Goal: Transaction & Acquisition: Purchase product/service

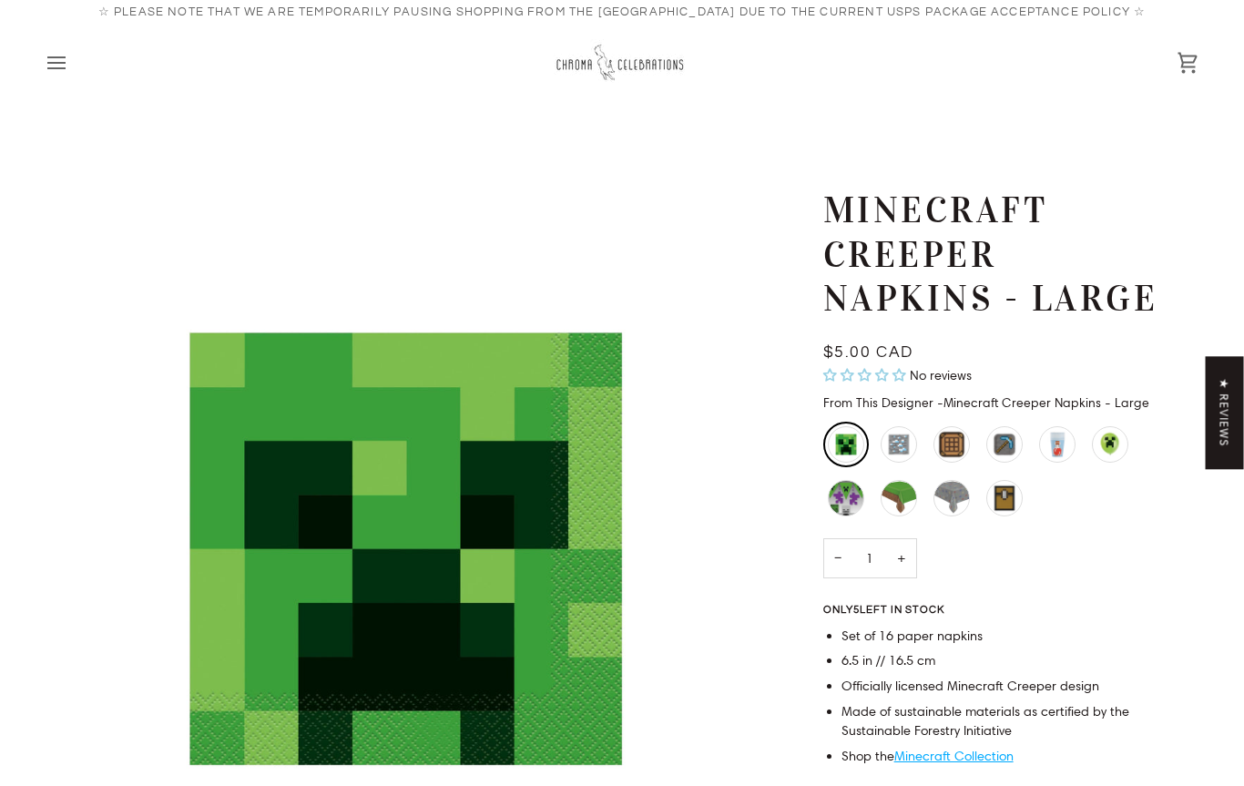
click at [1043, 323] on div "Minecraft Creeper Napkins - Large" at bounding box center [1005, 263] width 364 height 151
click at [1039, 261] on h1 "Minecraft Creeper Napkins - Large" at bounding box center [998, 254] width 350 height 133
click at [827, 480] on div "Minecraft Decorating Kit" at bounding box center [845, 498] width 36 height 36
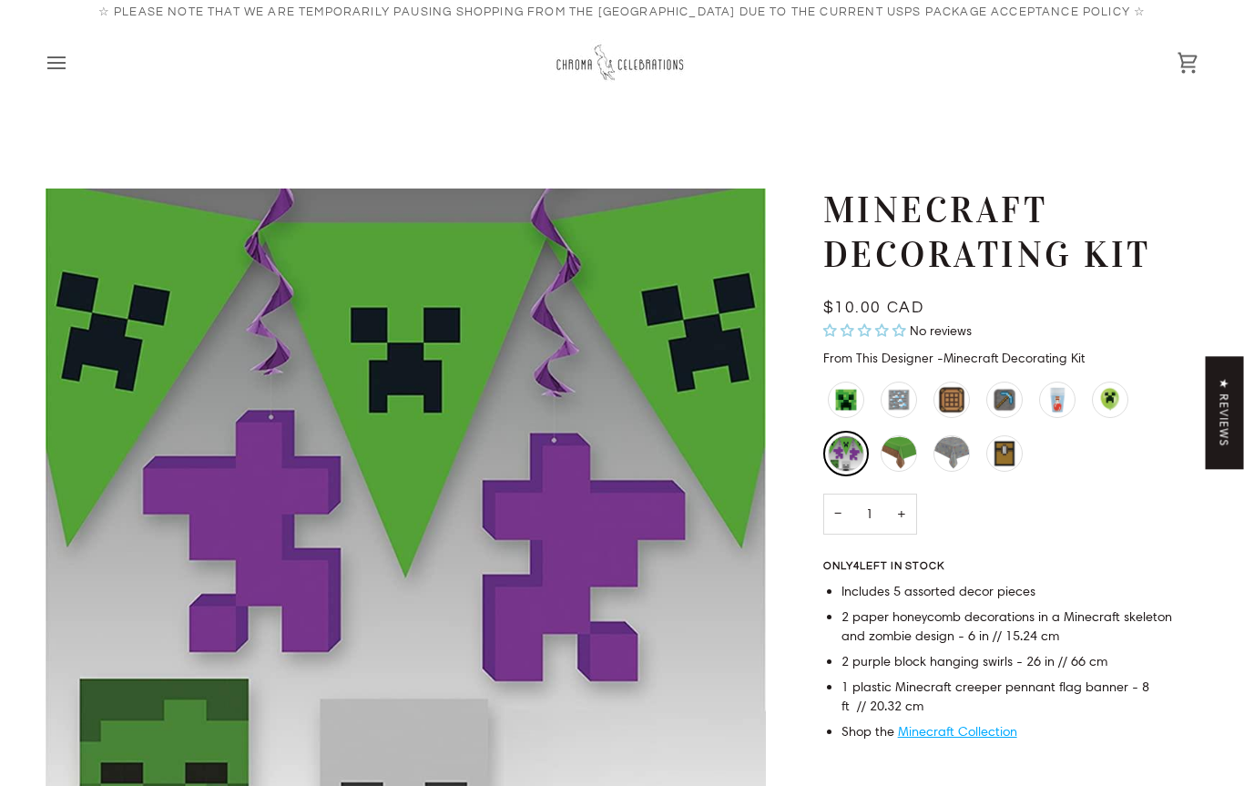
click at [899, 446] on div "Minecraft Grass Block Table Cover" at bounding box center [898, 453] width 36 height 36
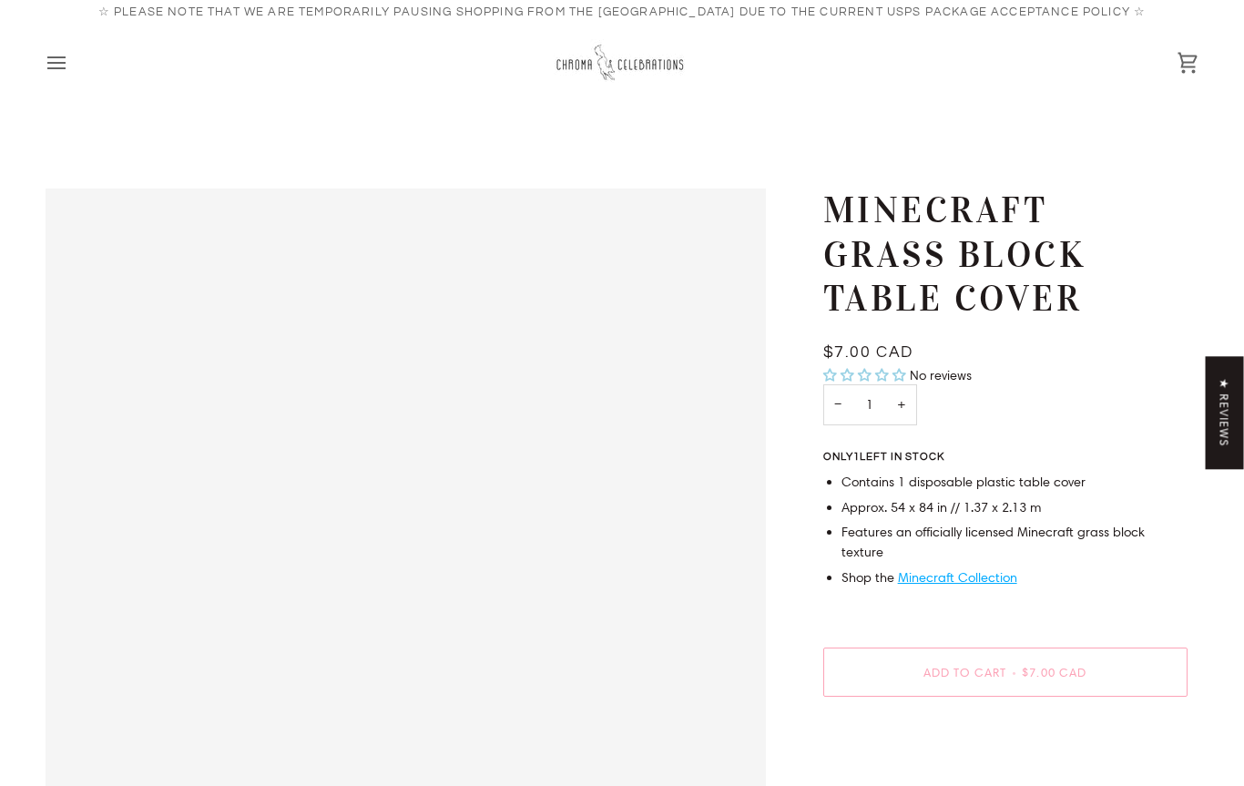
click at [885, 472] on li "Contains 1 disposable plastic table cover" at bounding box center [1014, 482] width 346 height 20
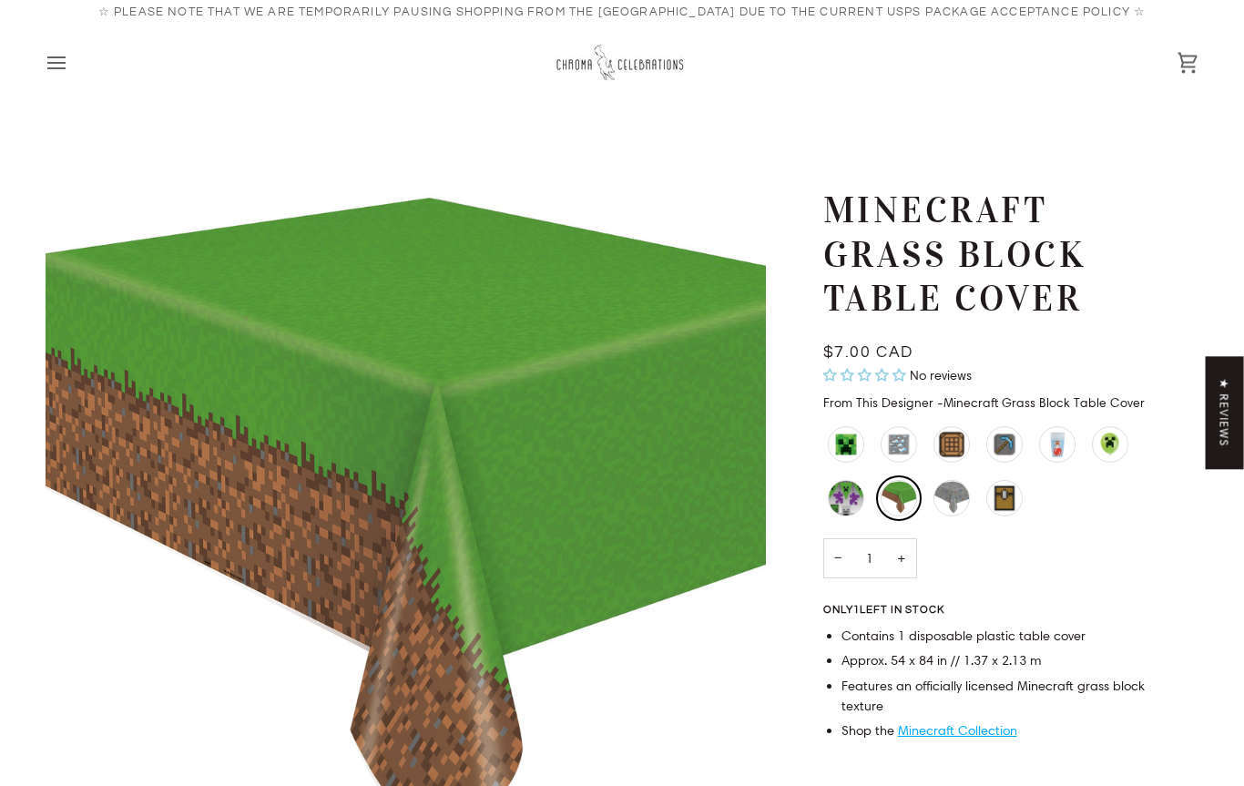
click at [1126, 437] on div "Minecraft Creeper Balloons" at bounding box center [1109, 444] width 36 height 36
